Goal: Register for event/course

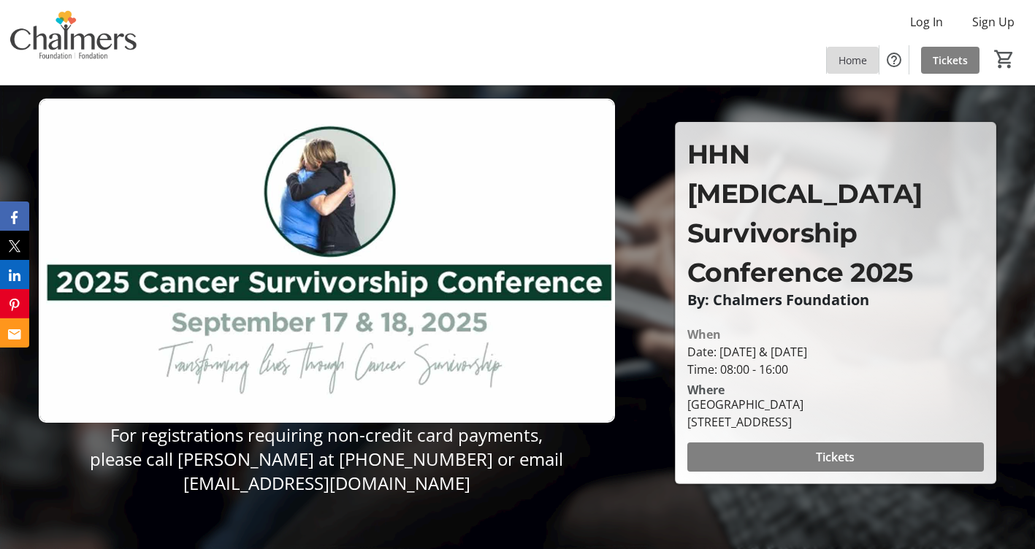
click at [850, 65] on span "Home" at bounding box center [853, 60] width 28 height 15
click at [896, 57] on mat-icon "Help" at bounding box center [895, 60] width 18 height 18
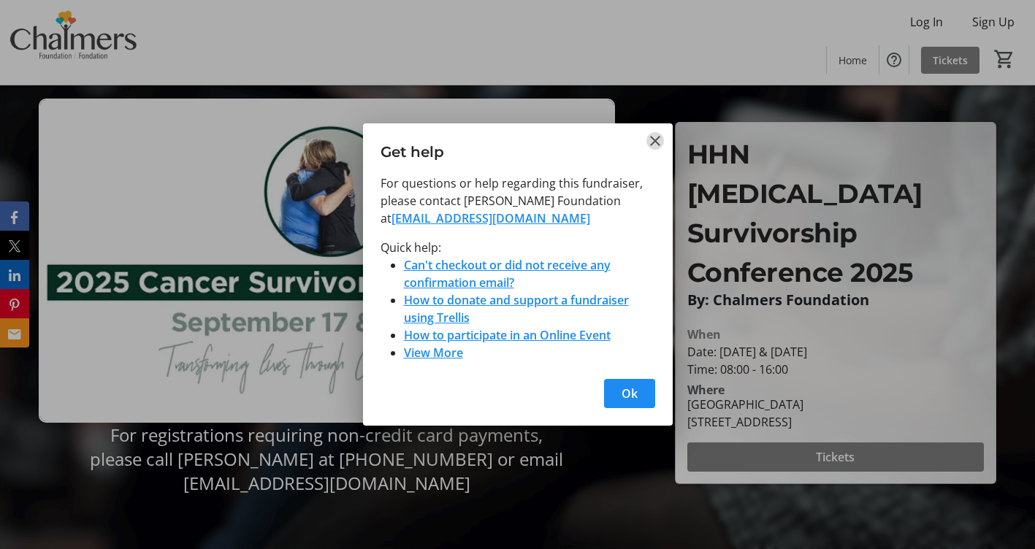
click at [663, 136] on mat-icon "Close" at bounding box center [656, 141] width 18 height 18
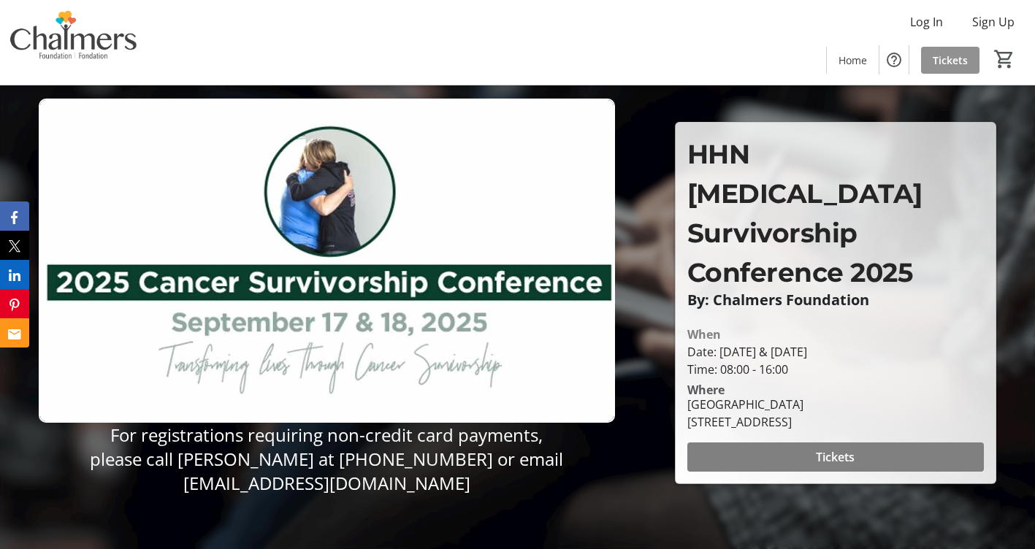
click at [949, 60] on span "Tickets" at bounding box center [950, 60] width 35 height 15
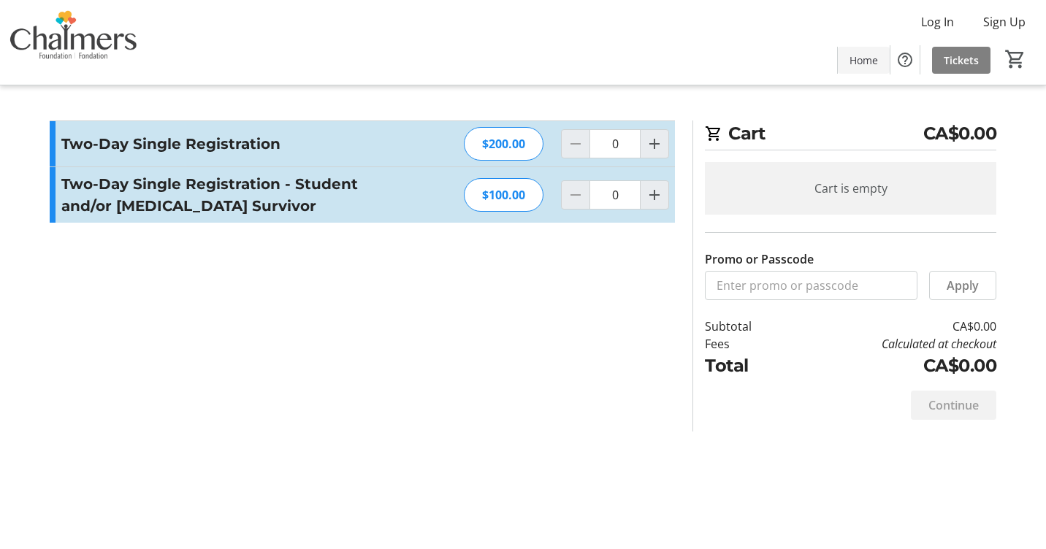
click at [856, 61] on span "Home" at bounding box center [864, 60] width 28 height 15
